Goal: Subscribe to service/newsletter

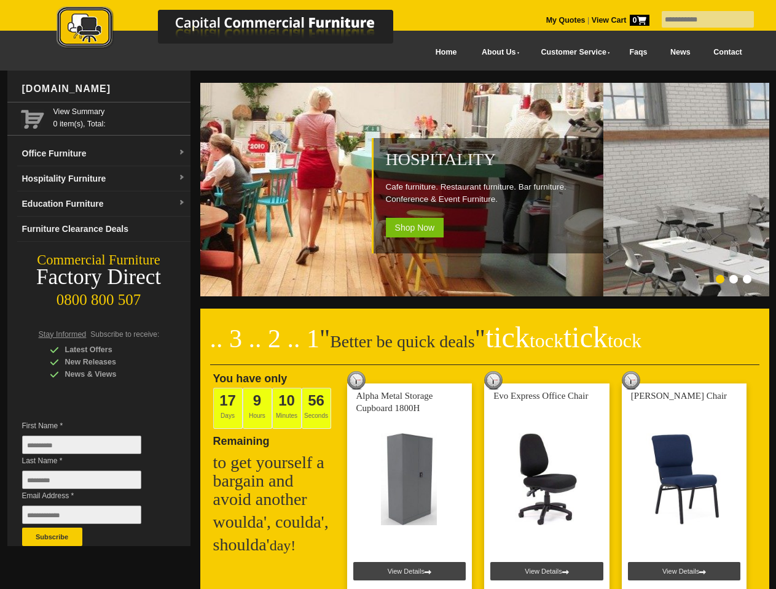
click at [699, 20] on input "text" at bounding box center [707, 19] width 92 height 17
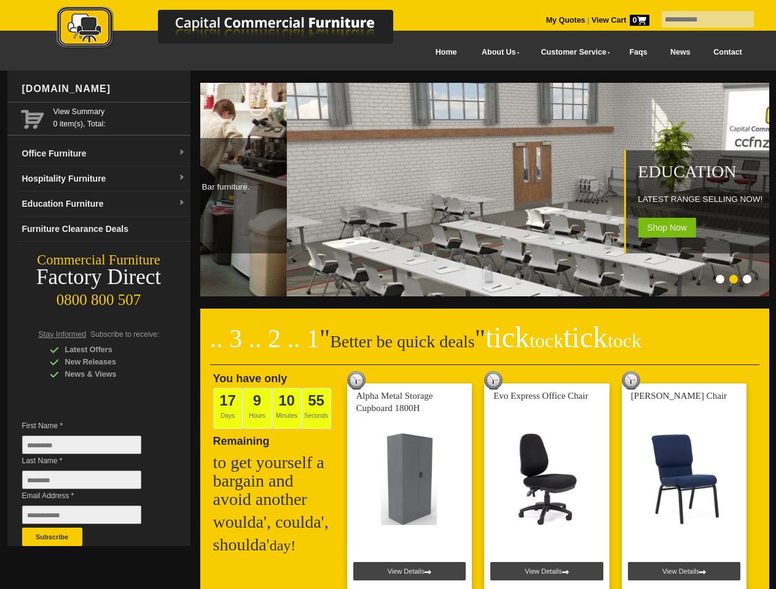
click at [91, 483] on input "Last Name *" at bounding box center [81, 480] width 119 height 18
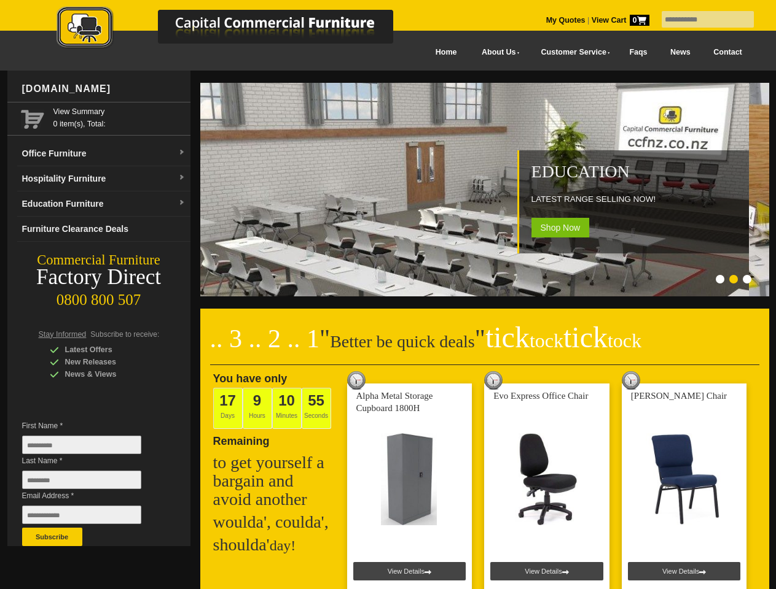
click at [52, 537] on button "Subscribe" at bounding box center [52, 537] width 60 height 18
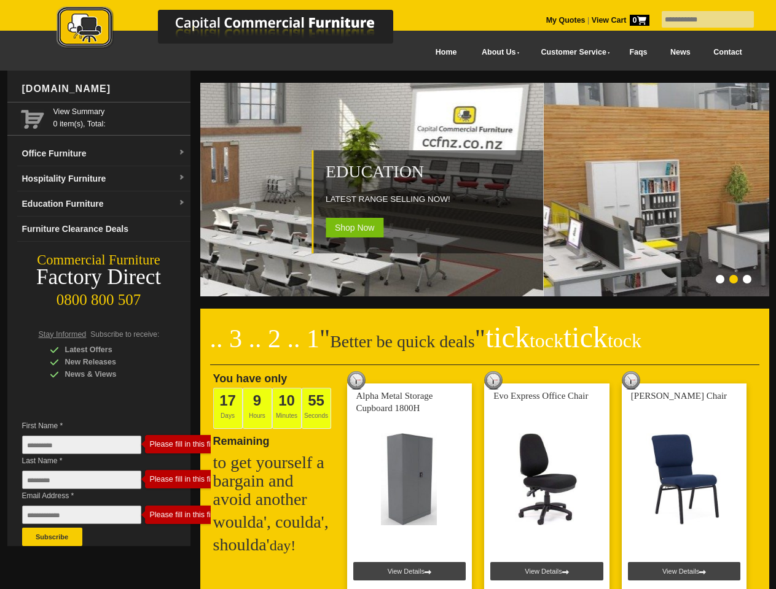
click at [469, 281] on ol at bounding box center [469, 281] width 575 height 12
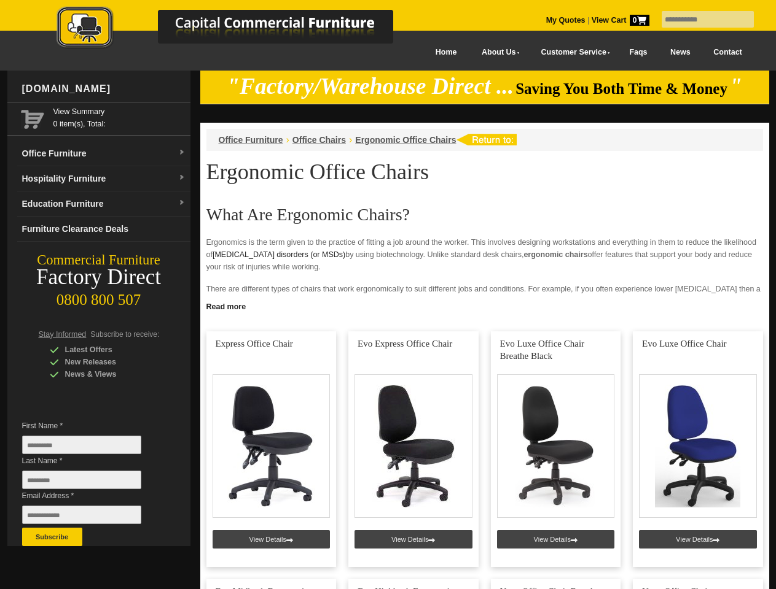
click at [699, 20] on input "text" at bounding box center [707, 19] width 92 height 17
click at [91, 483] on input "Last Name *" at bounding box center [81, 480] width 119 height 18
click at [52, 537] on button "Subscribe" at bounding box center [52, 537] width 60 height 18
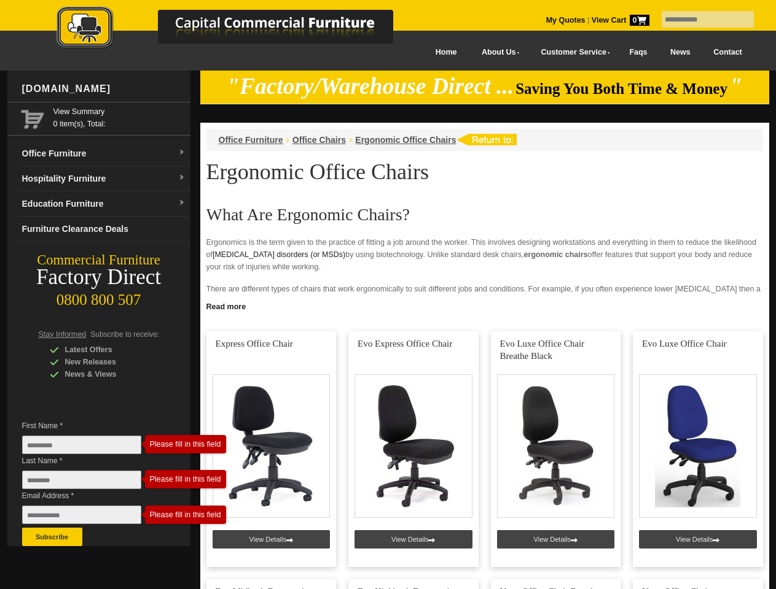
click at [484, 306] on link "Read more" at bounding box center [484, 305] width 569 height 15
